Goal: Information Seeking & Learning: Find specific fact

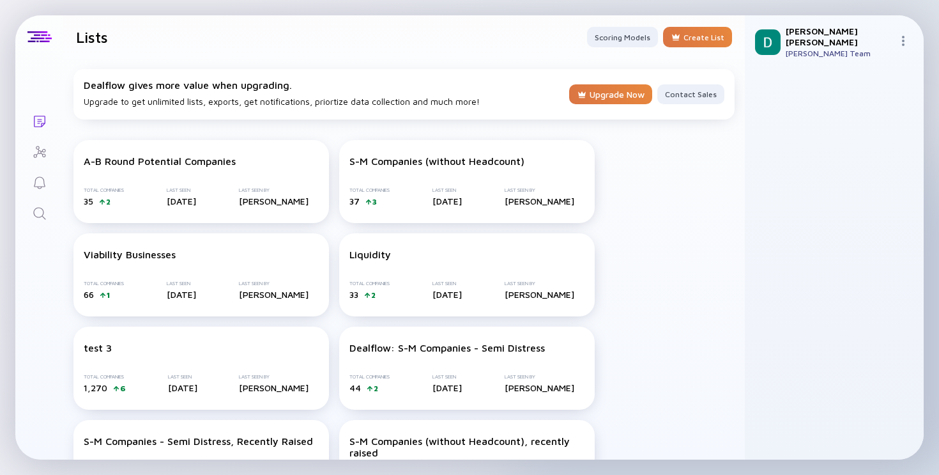
click at [34, 215] on icon "Search" at bounding box center [39, 213] width 12 height 12
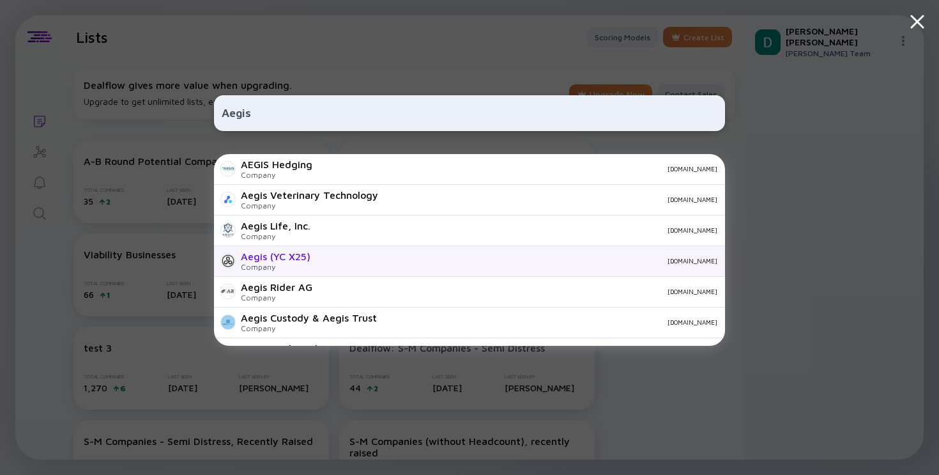
type input "Aegis"
click at [356, 270] on div "Aegis (YC X25) Company [DOMAIN_NAME]" at bounding box center [469, 261] width 511 height 31
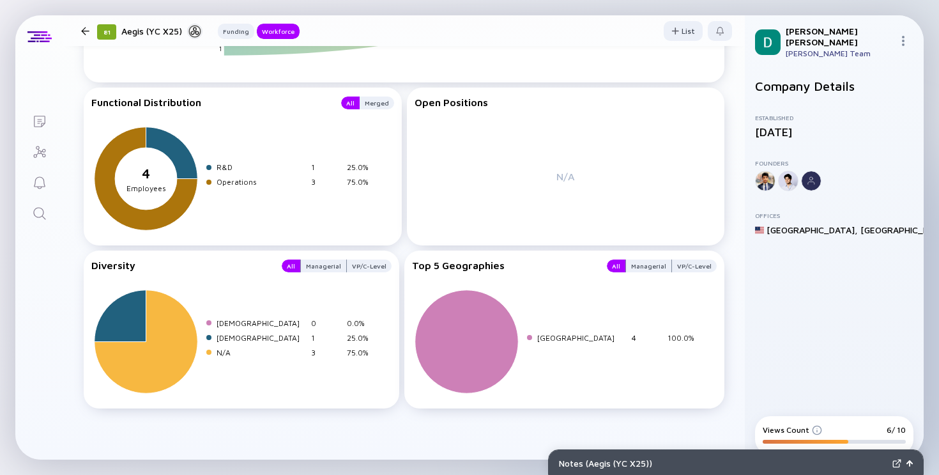
scroll to position [1324, 0]
